Goal: Task Accomplishment & Management: Manage account settings

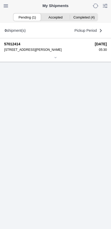
click at [60, 60] on div at bounding box center [55, 58] width 103 height 4
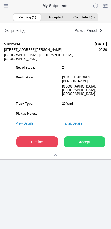
click at [0, 0] on slot "Accept" at bounding box center [0, 0] width 0 height 0
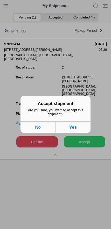
click at [80, 130] on button "Yes" at bounding box center [73, 126] width 35 height 11
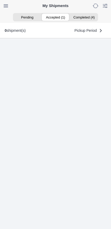
click at [58, 19] on ion-segment-button "Accepted (1)" at bounding box center [55, 17] width 28 height 7
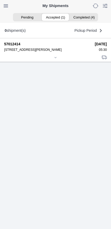
click at [54, 59] on icon at bounding box center [55, 57] width 3 height 3
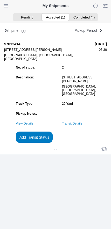
click at [0, 0] on slot "Add Transit Status" at bounding box center [0, 0] width 0 height 0
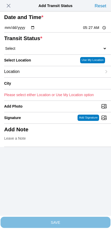
click at [94, 30] on input "05:27" at bounding box center [95, 27] width 24 height 5
type input "05:30"
click at [29, 51] on select "Select Arrive at Drop Off Arrive at Pickup Break Start Break Stop Depart Drop O…" at bounding box center [55, 48] width 103 height 5
select select "ARVPULOC"
click at [38, 77] on div "Location" at bounding box center [53, 71] width 98 height 11
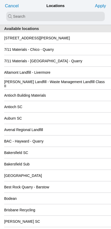
click at [49, 16] on input "search text" at bounding box center [55, 16] width 99 height 9
type input "amer"
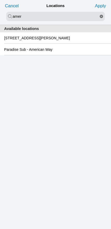
click at [0, 0] on slot "[STREET_ADDRESS][PERSON_NAME]" at bounding box center [0, 0] width 0 height 0
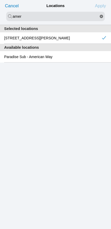
click at [0, 0] on slot "Apply" at bounding box center [0, 0] width 0 height 0
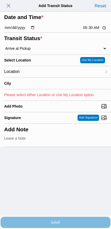
type input "American Canyon"
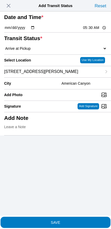
click at [68, 220] on span "SAVE" at bounding box center [55, 222] width 103 height 4
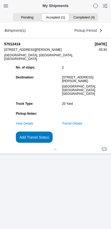
click at [82, 125] on link "Transit Details" at bounding box center [72, 123] width 20 height 4
